Goal: Information Seeking & Learning: Learn about a topic

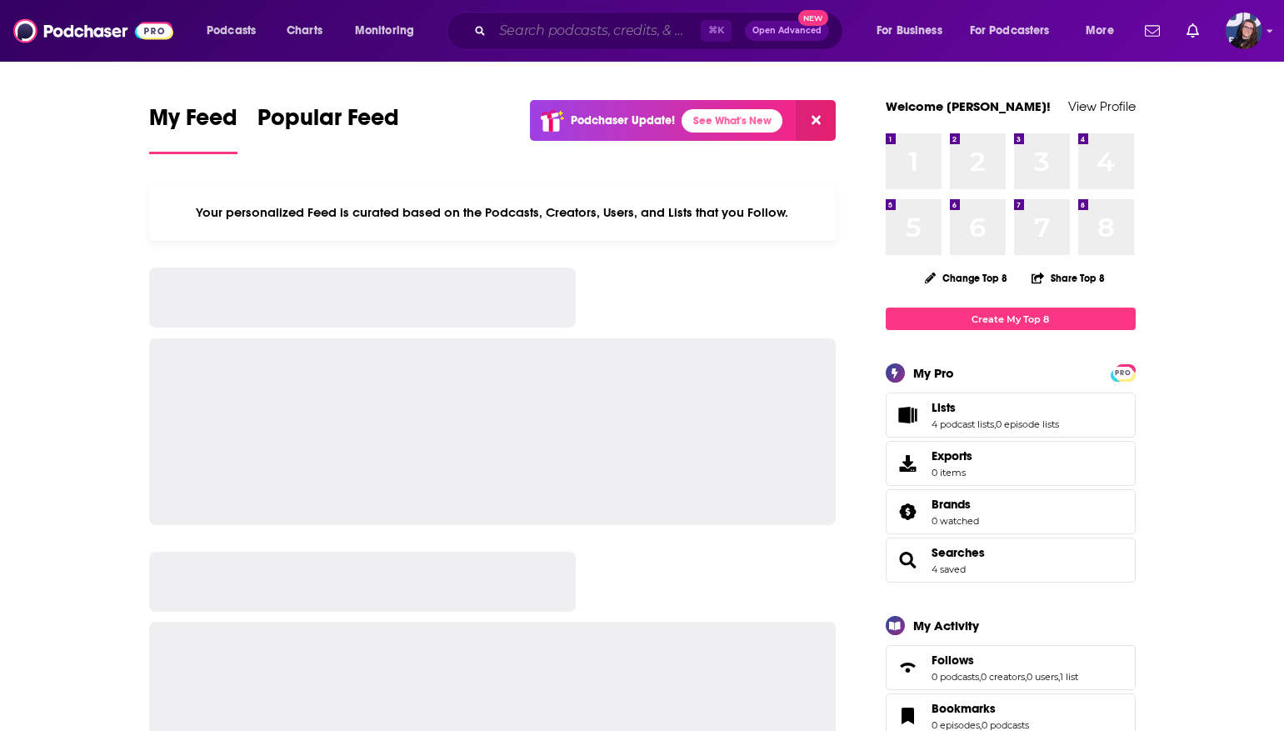
click at [598, 24] on input "Search podcasts, credits, & more..." at bounding box center [597, 31] width 208 height 27
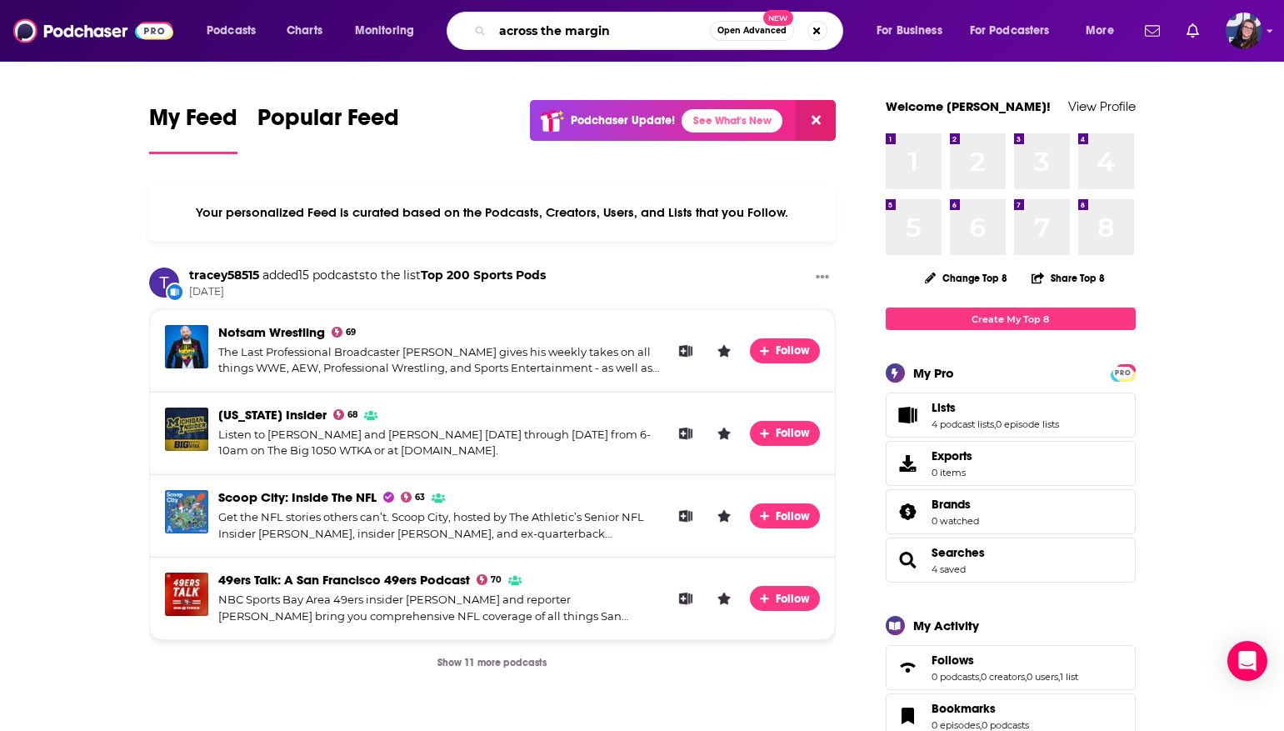
type input "across the margin"
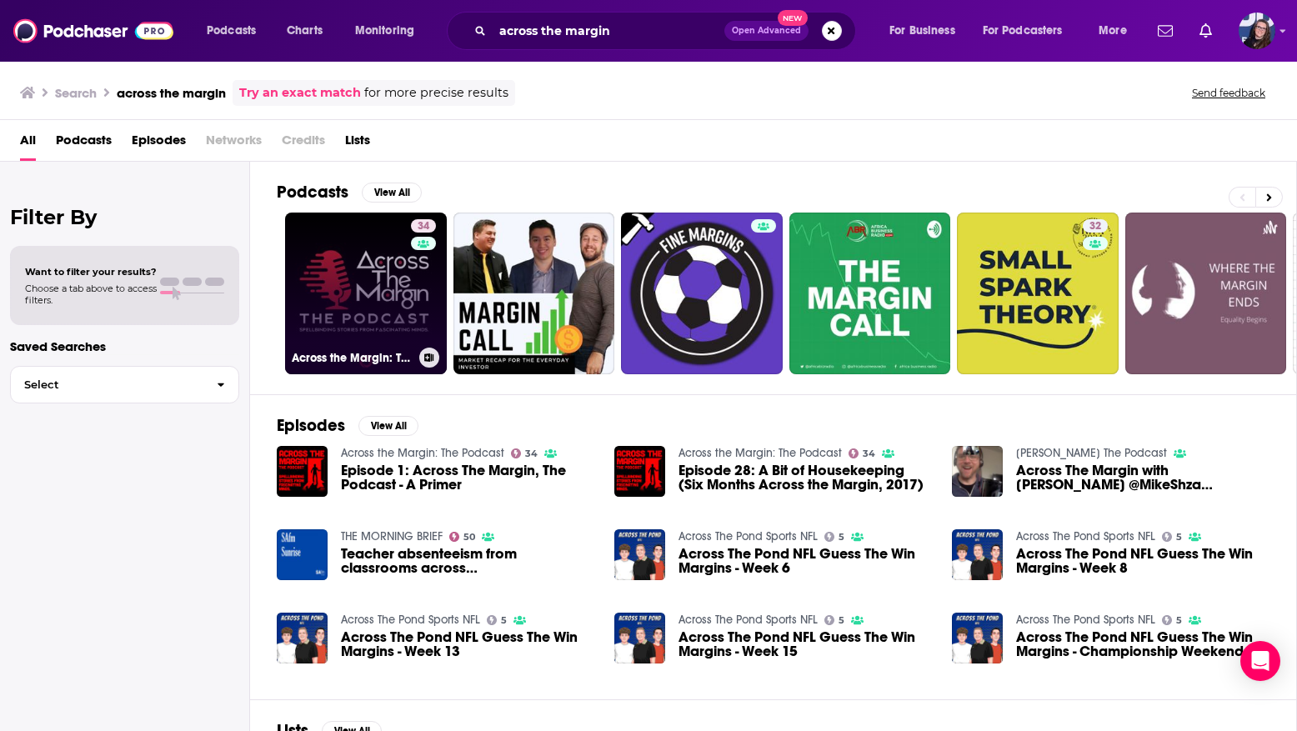
click at [353, 300] on link "34 Across the Margin: The Podcast" at bounding box center [366, 294] width 162 height 162
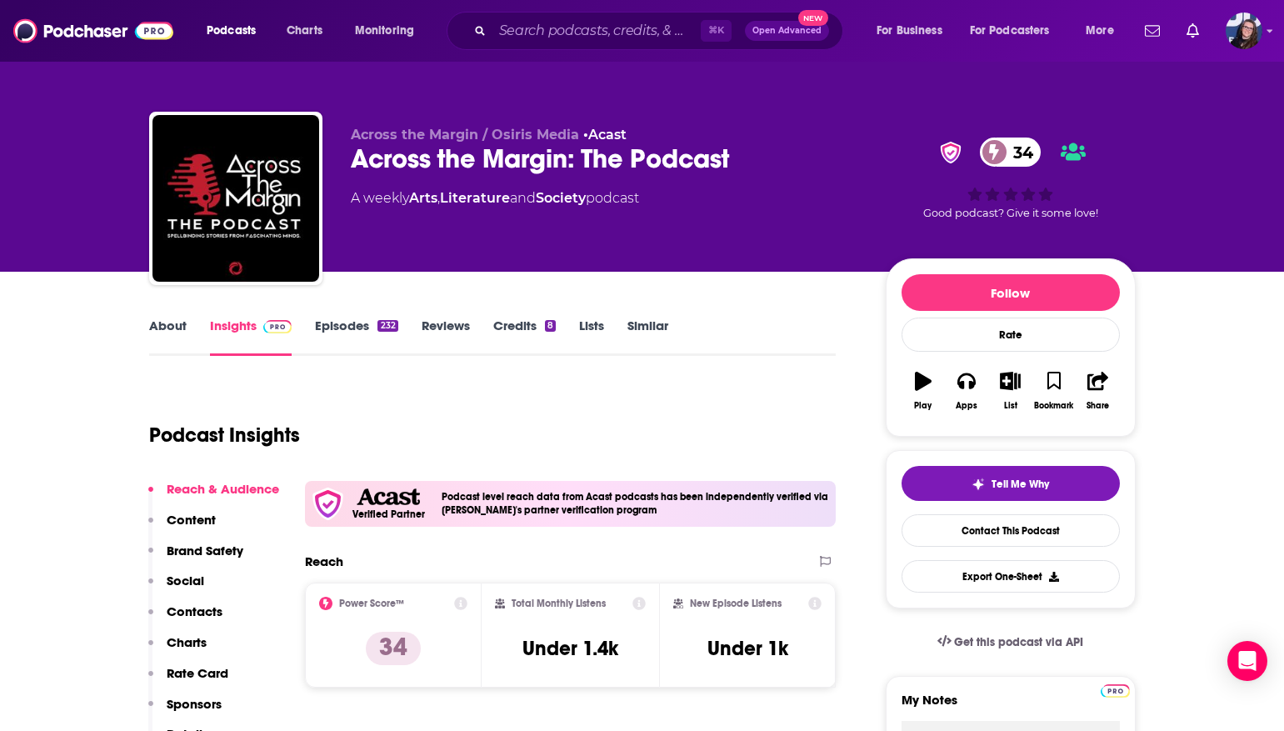
click at [1015, 388] on icon "button" at bounding box center [1010, 381] width 21 height 18
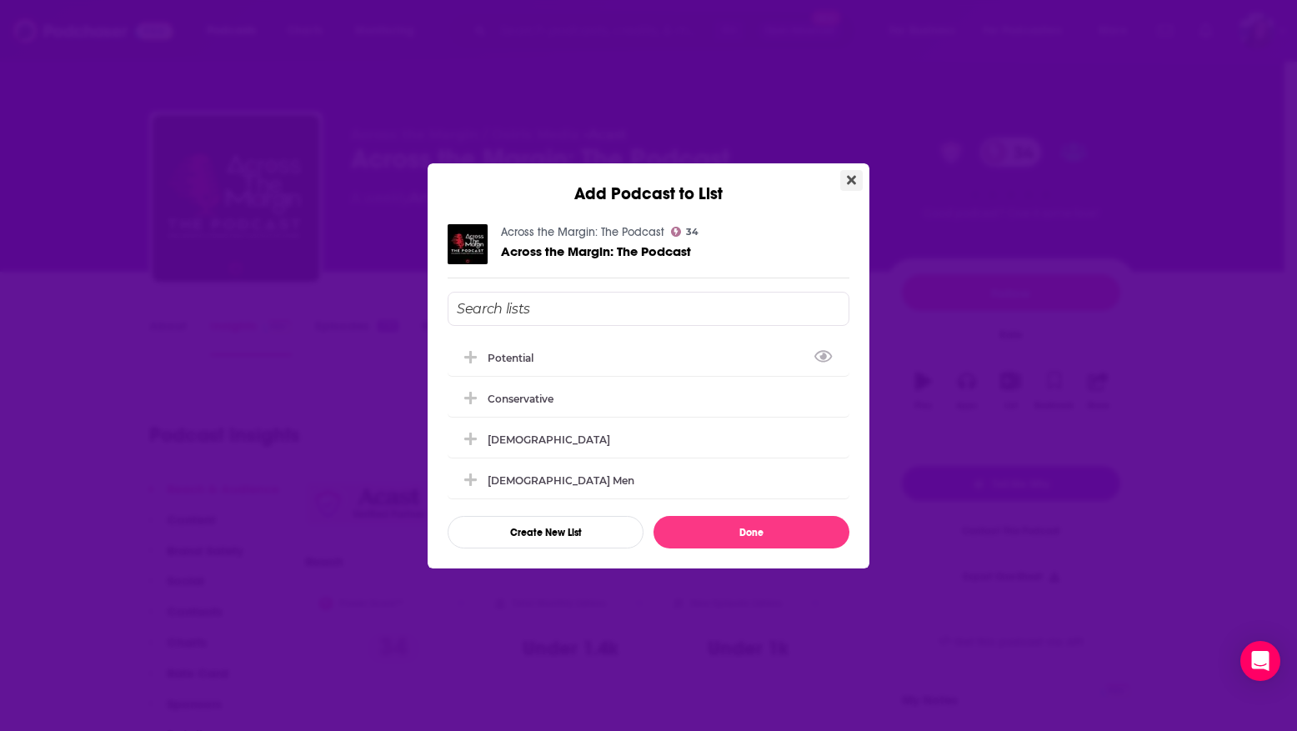
click at [854, 173] on icon "Close" at bounding box center [851, 179] width 9 height 13
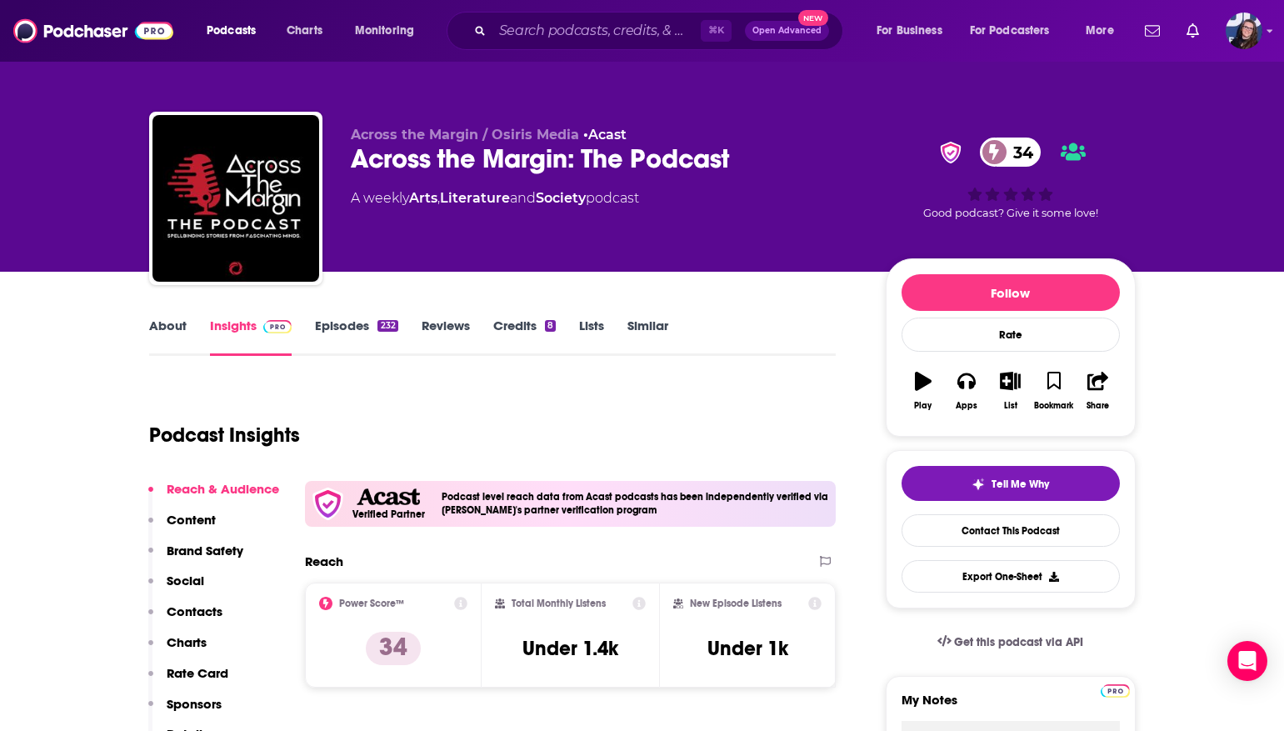
click at [81, 95] on div "Across the Margin / Osiris Media • Acast Across the Margin: The Podcast 34 A we…" at bounding box center [642, 136] width 1284 height 272
click at [68, 26] on img at bounding box center [93, 31] width 160 height 32
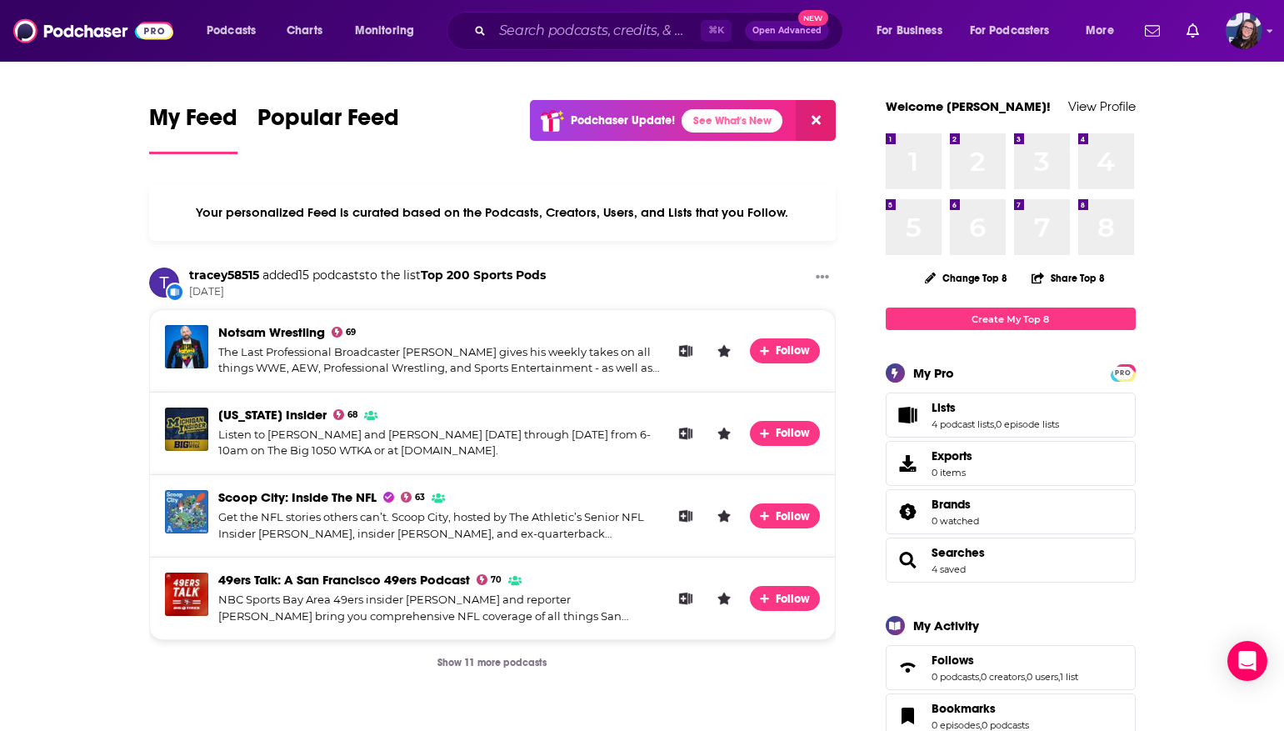
click at [994, 412] on link "Lists" at bounding box center [996, 407] width 128 height 15
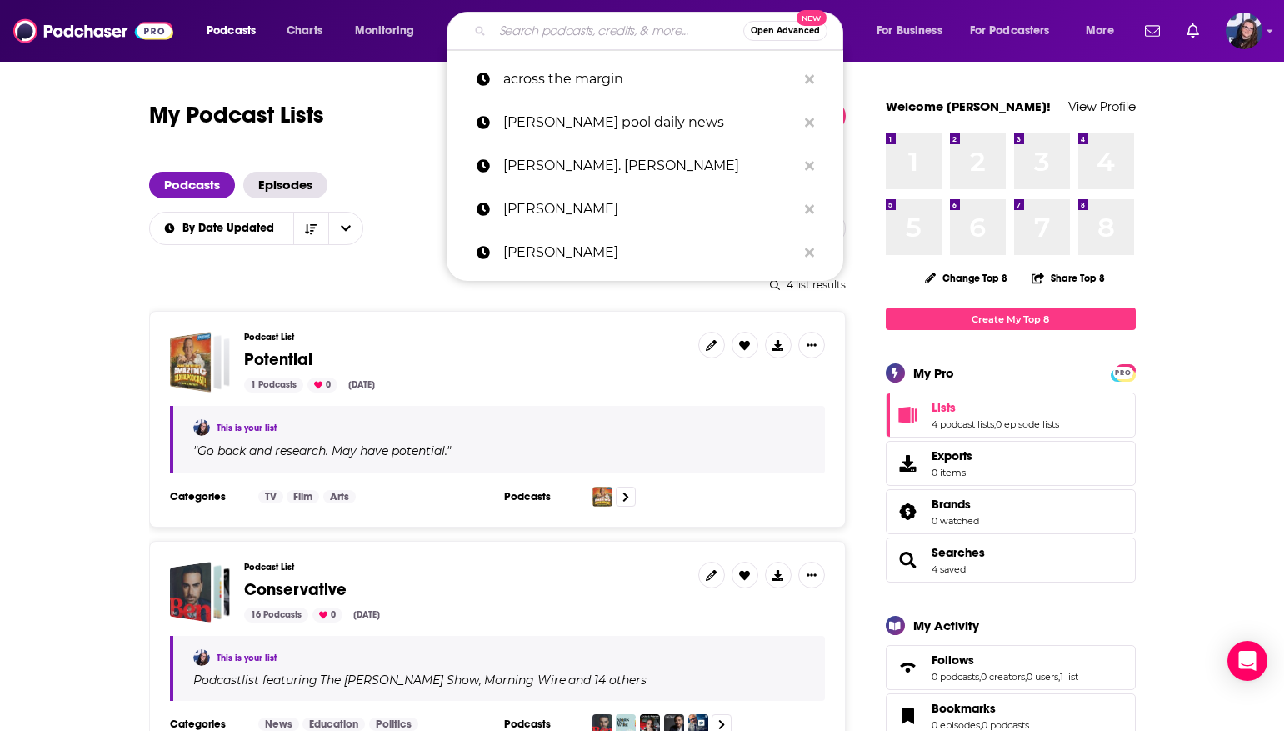
click at [545, 31] on input "Search podcasts, credits, & more..." at bounding box center [618, 31] width 251 height 27
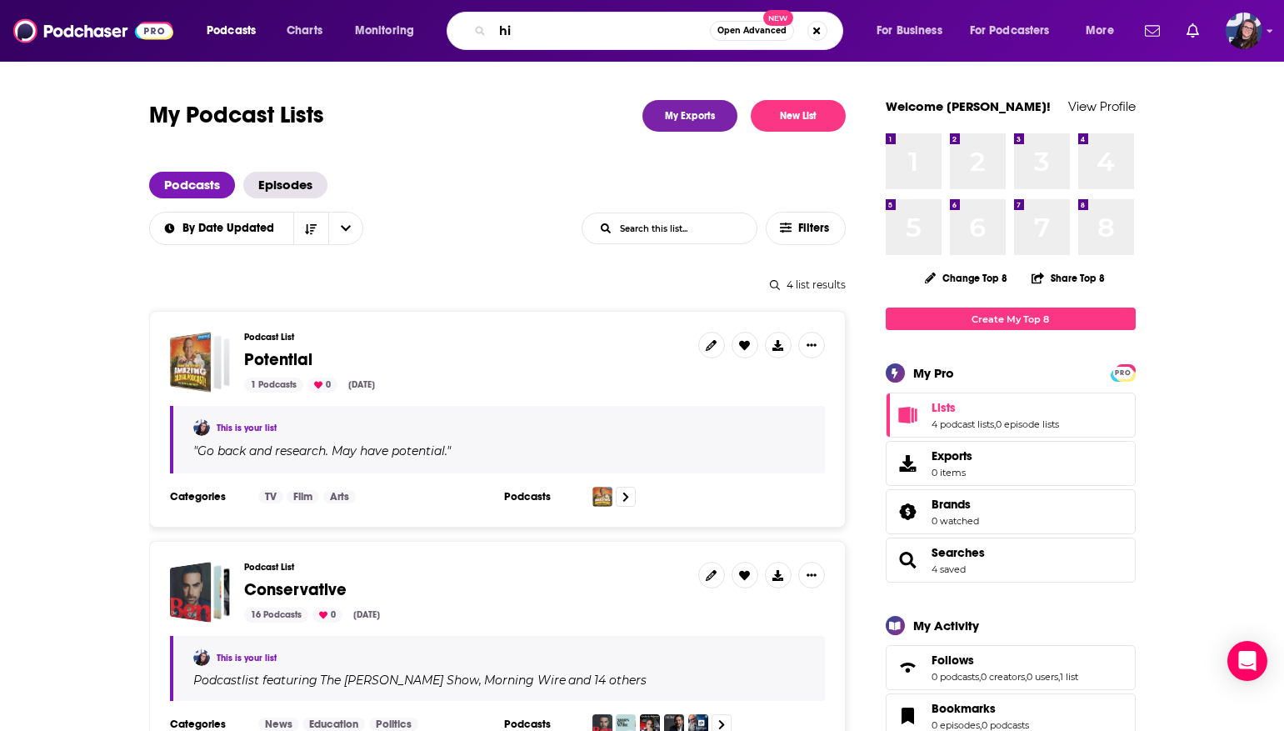
type input "h"
type input "world war II"
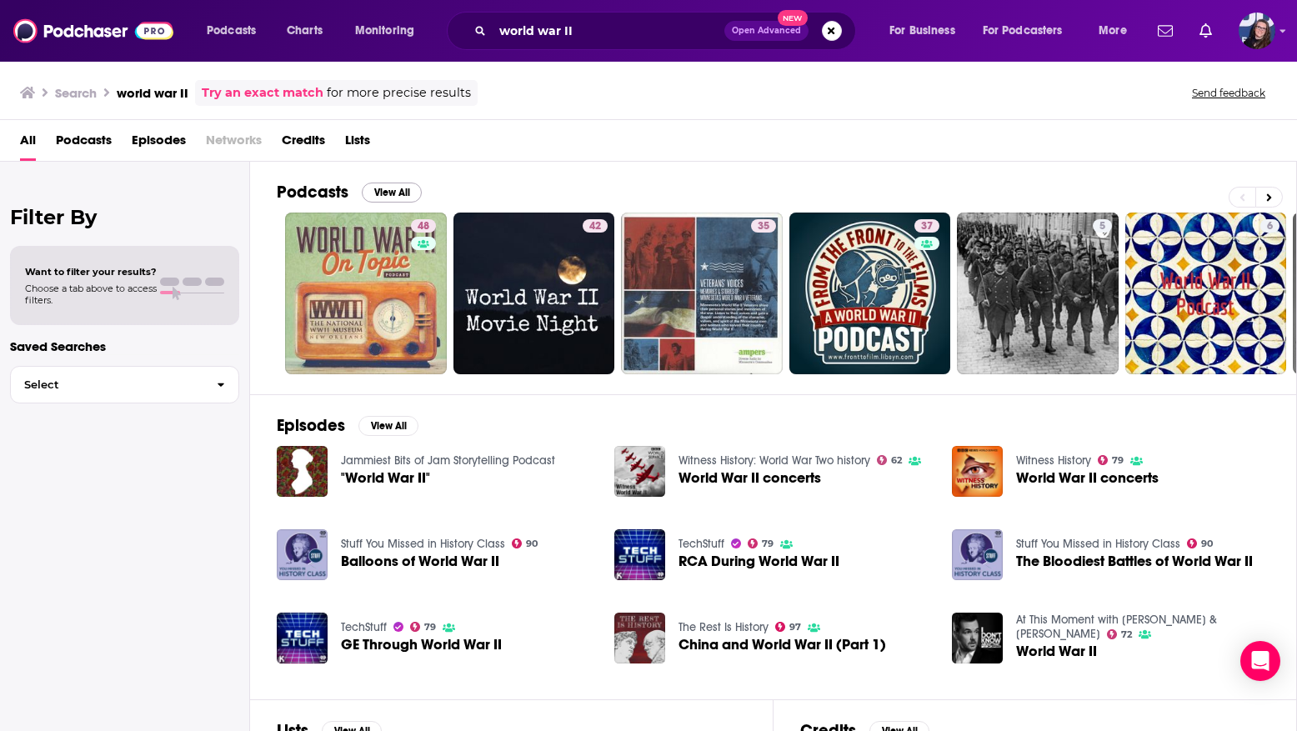
click at [391, 192] on button "View All" at bounding box center [392, 193] width 60 height 20
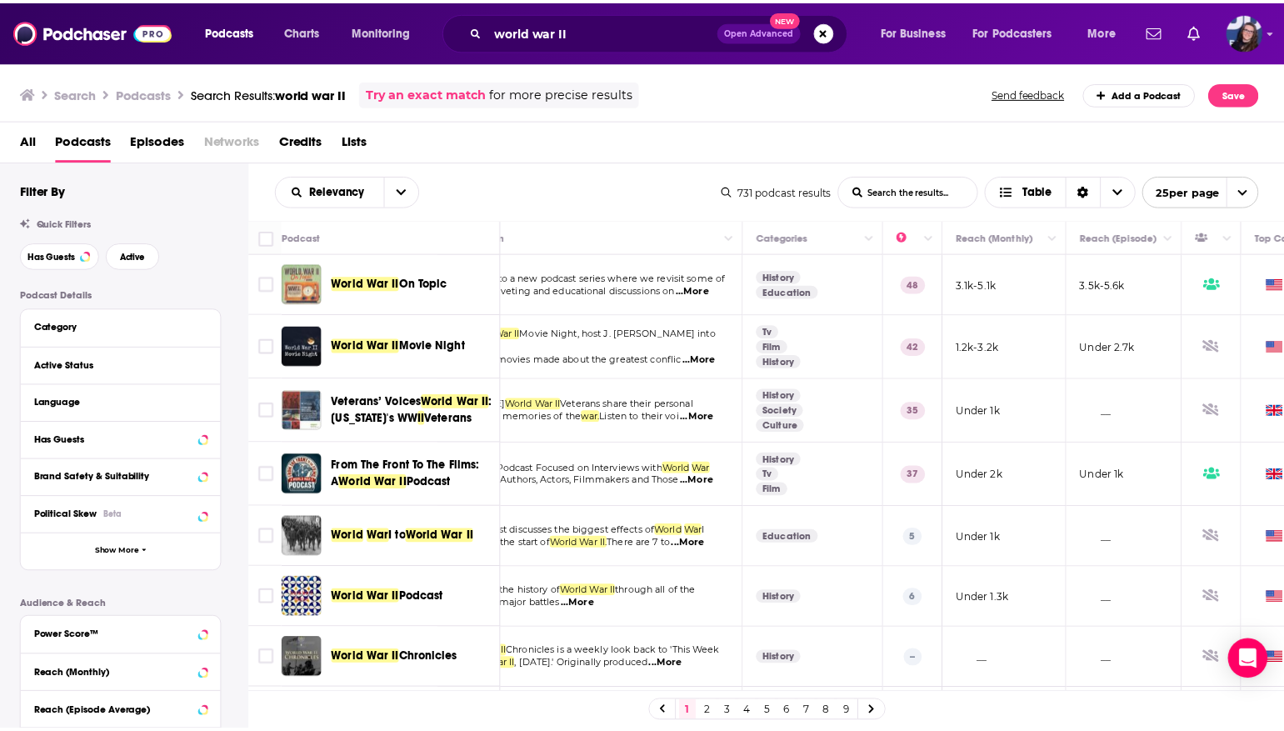
scroll to position [0, 58]
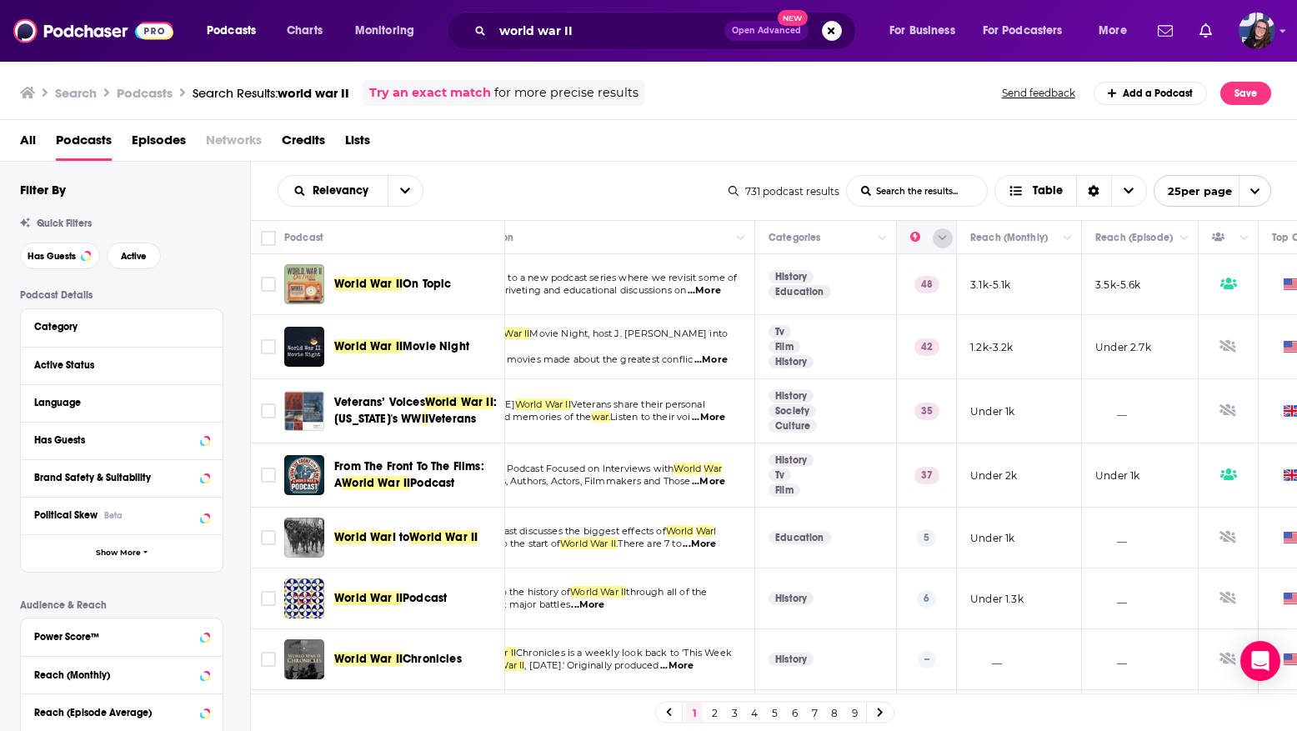
click at [939, 236] on button "Column Actions" at bounding box center [943, 238] width 20 height 20
click at [313, 183] on div at bounding box center [648, 365] width 1297 height 731
click at [407, 186] on icon "open menu" at bounding box center [405, 191] width 10 height 12
click at [343, 332] on span "Power Score" at bounding box center [361, 332] width 98 height 9
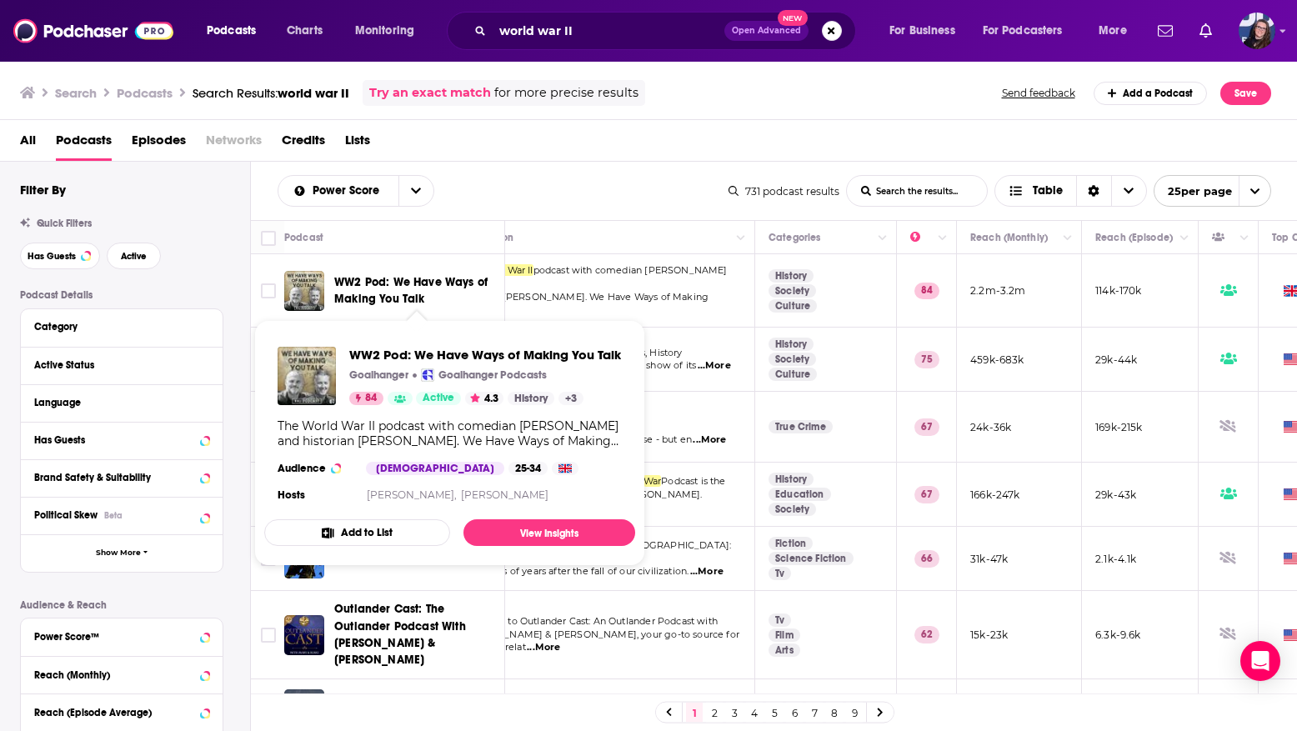
click at [385, 277] on span "WW2 Pod: We Have Ways of Making You Talk" at bounding box center [410, 290] width 153 height 31
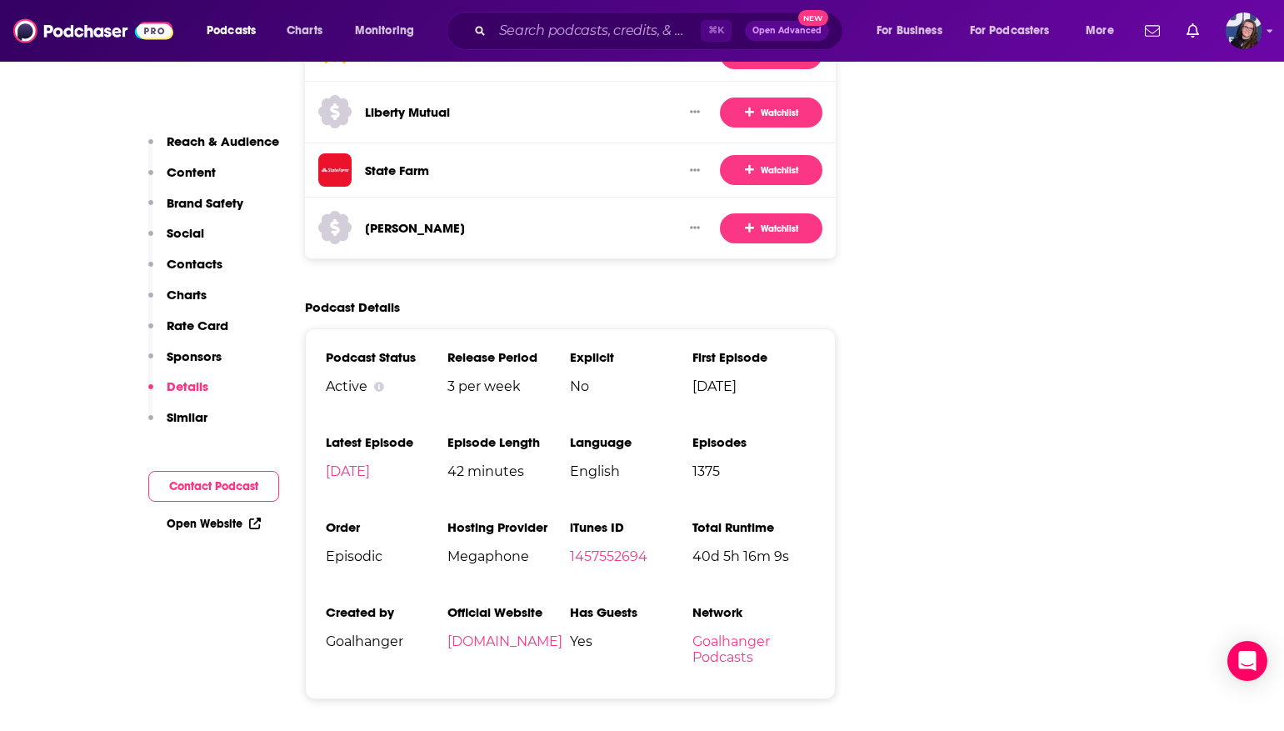
scroll to position [3204, 0]
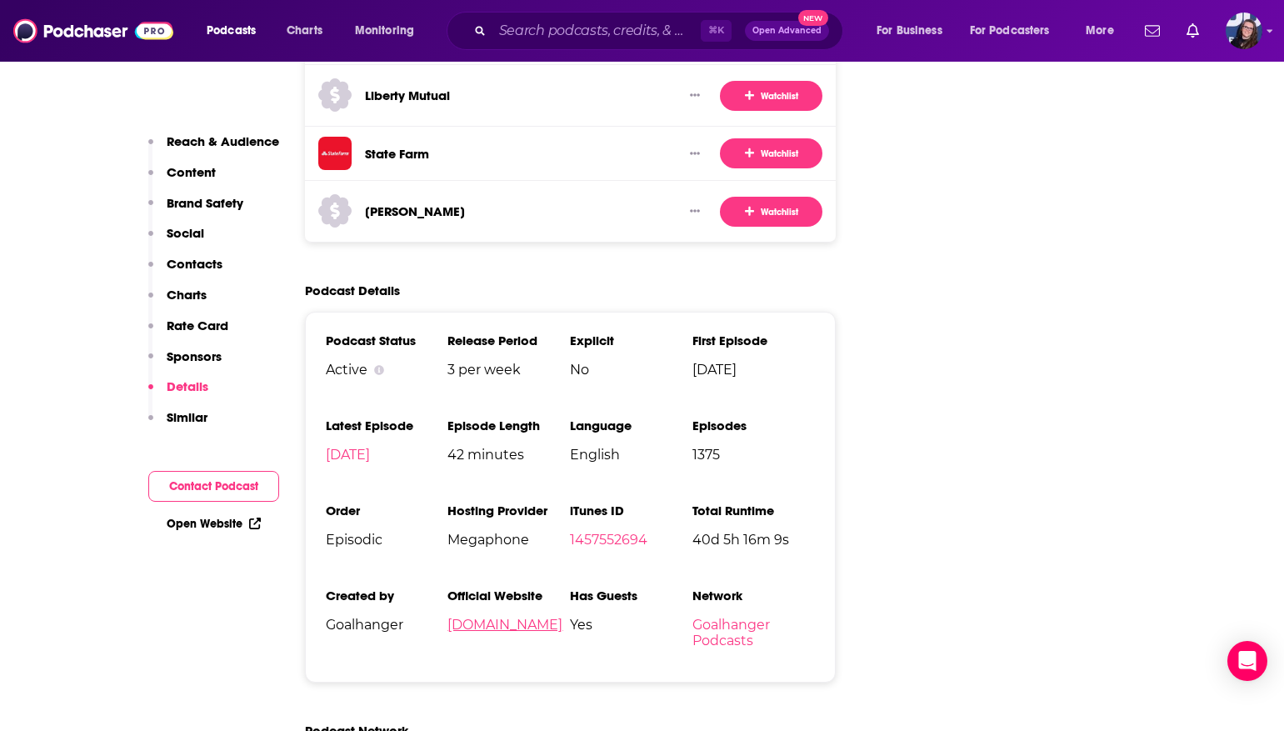
click at [499, 617] on link "[DOMAIN_NAME]" at bounding box center [505, 625] width 115 height 16
